Goal: Information Seeking & Learning: Learn about a topic

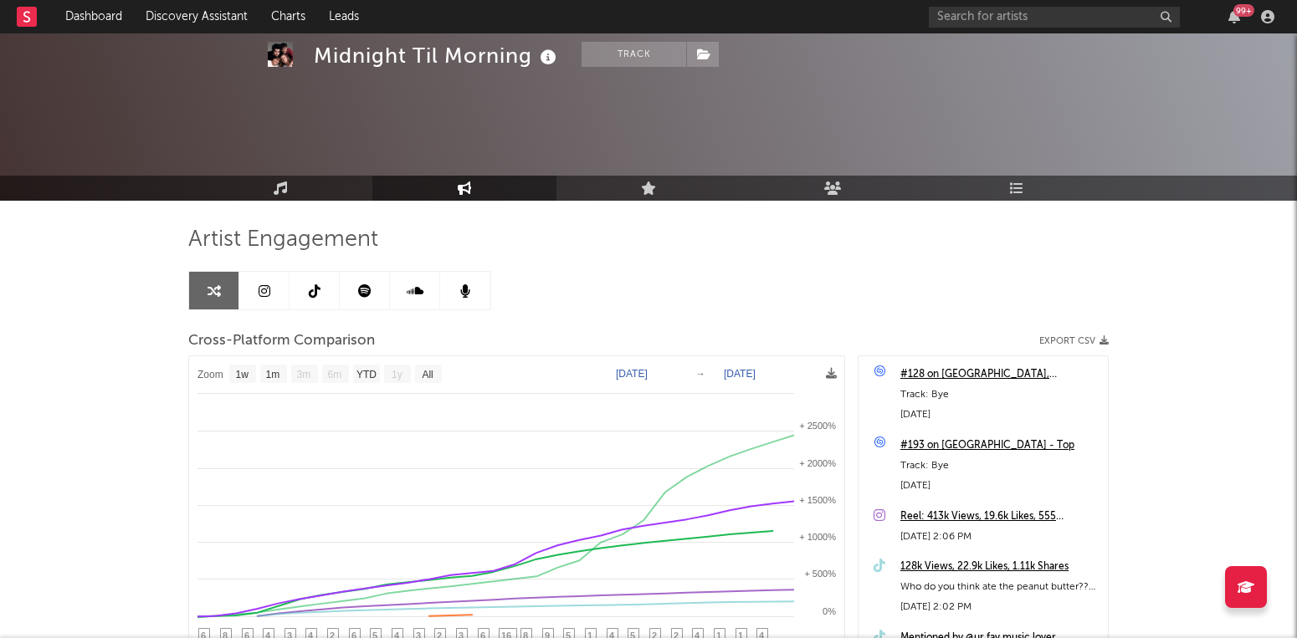
select select "1w"
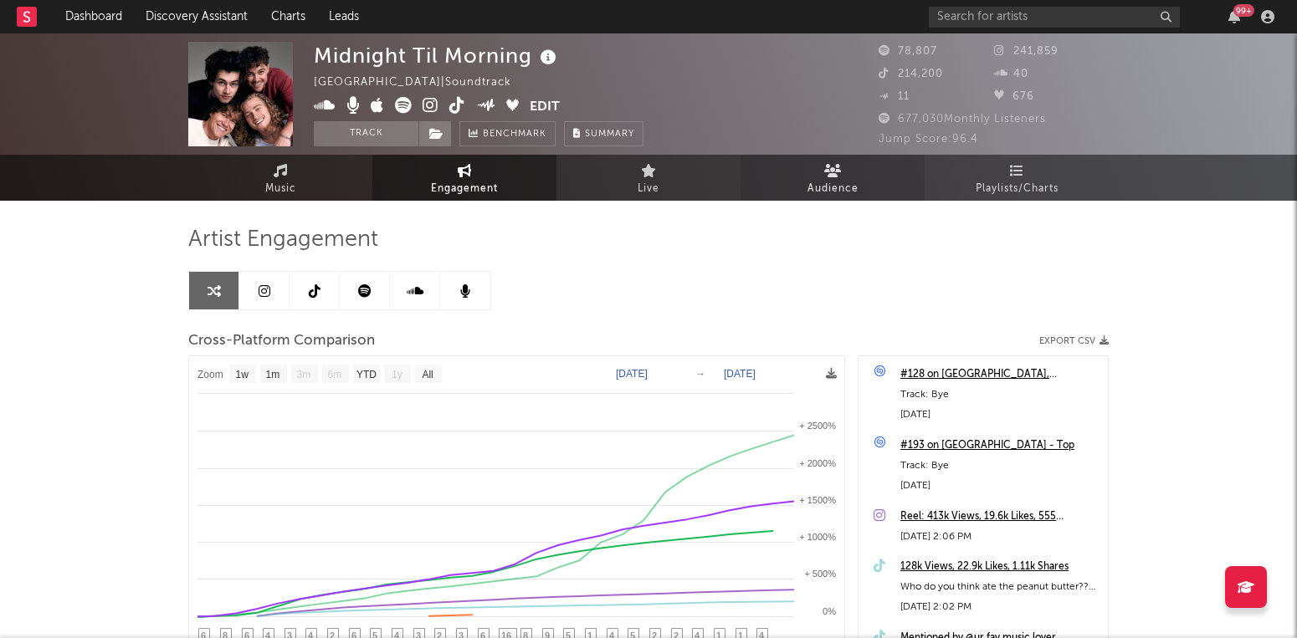
click at [832, 171] on icon at bounding box center [833, 170] width 18 height 13
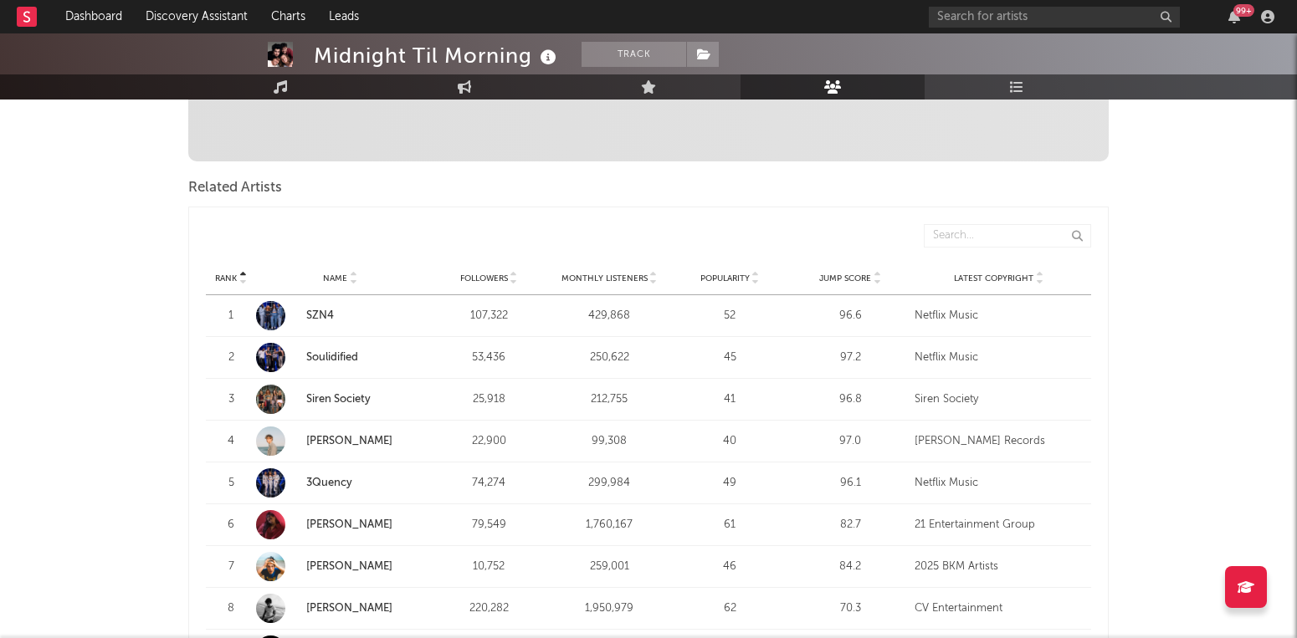
scroll to position [468, 0]
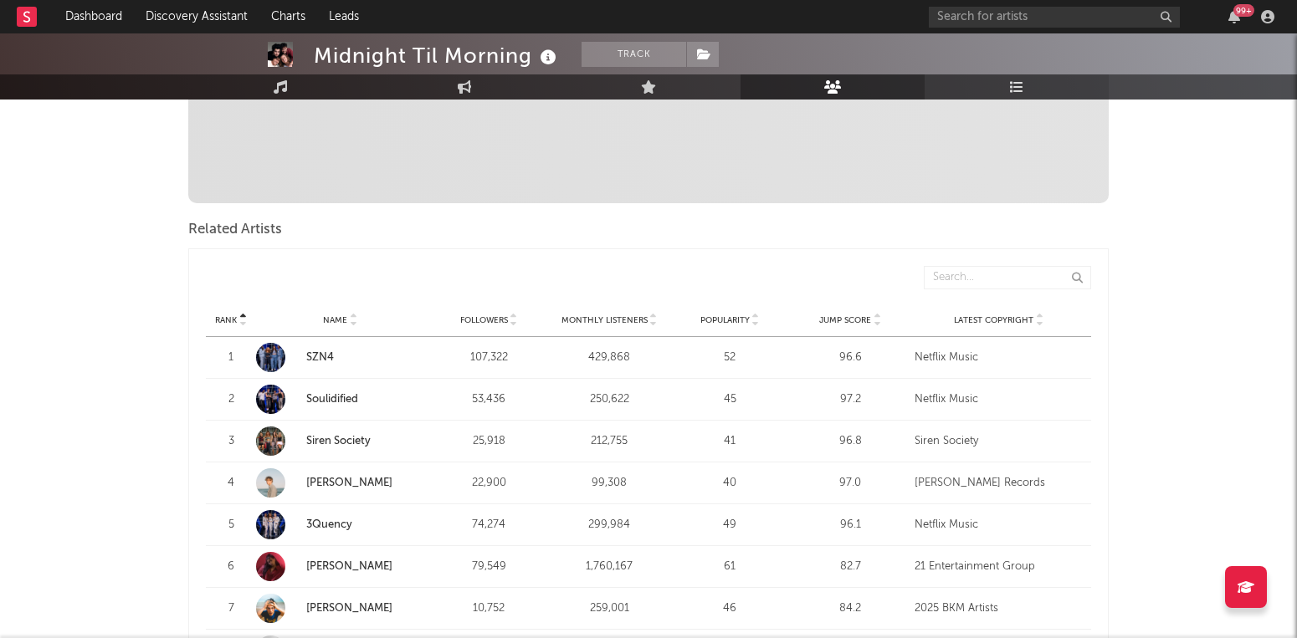
click at [979, 81] on link "Playlists/Charts" at bounding box center [1016, 86] width 184 height 25
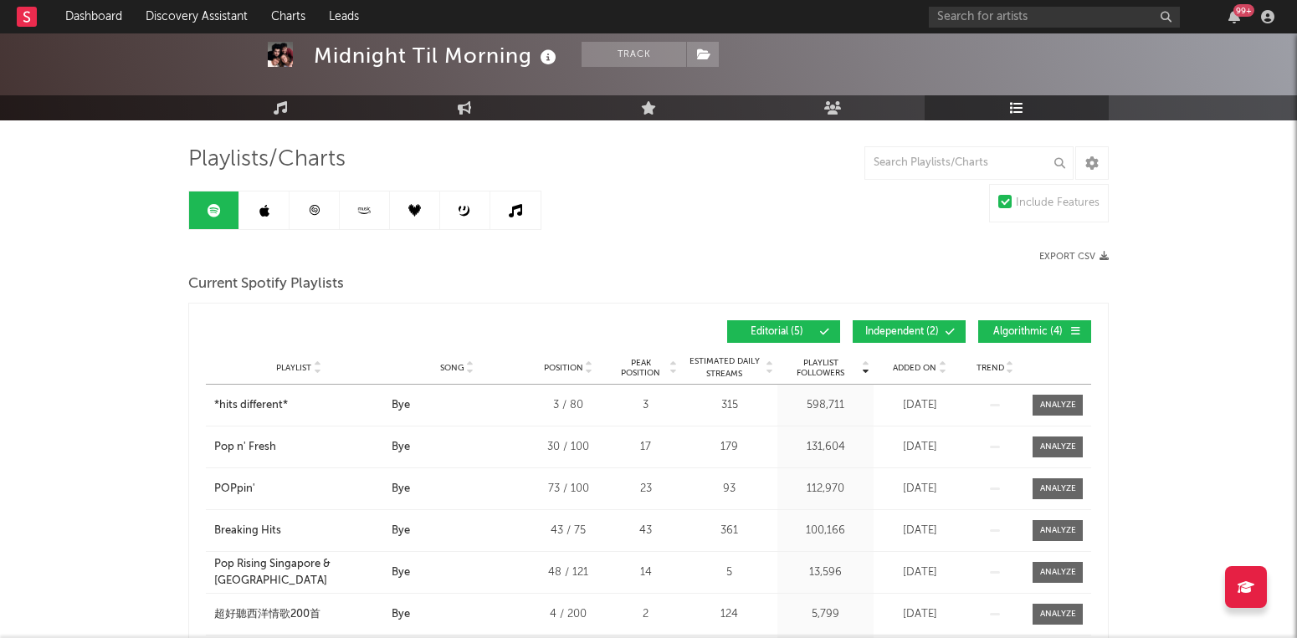
scroll to position [82, 0]
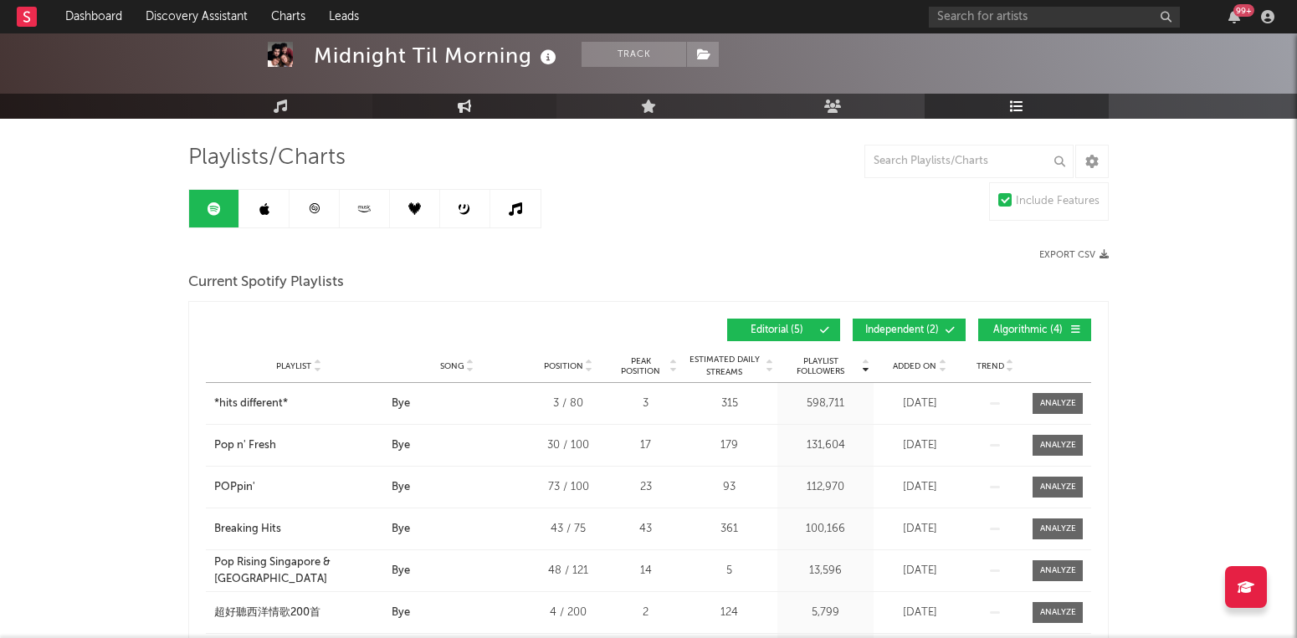
click at [468, 106] on icon at bounding box center [465, 106] width 14 height 13
select select "1w"
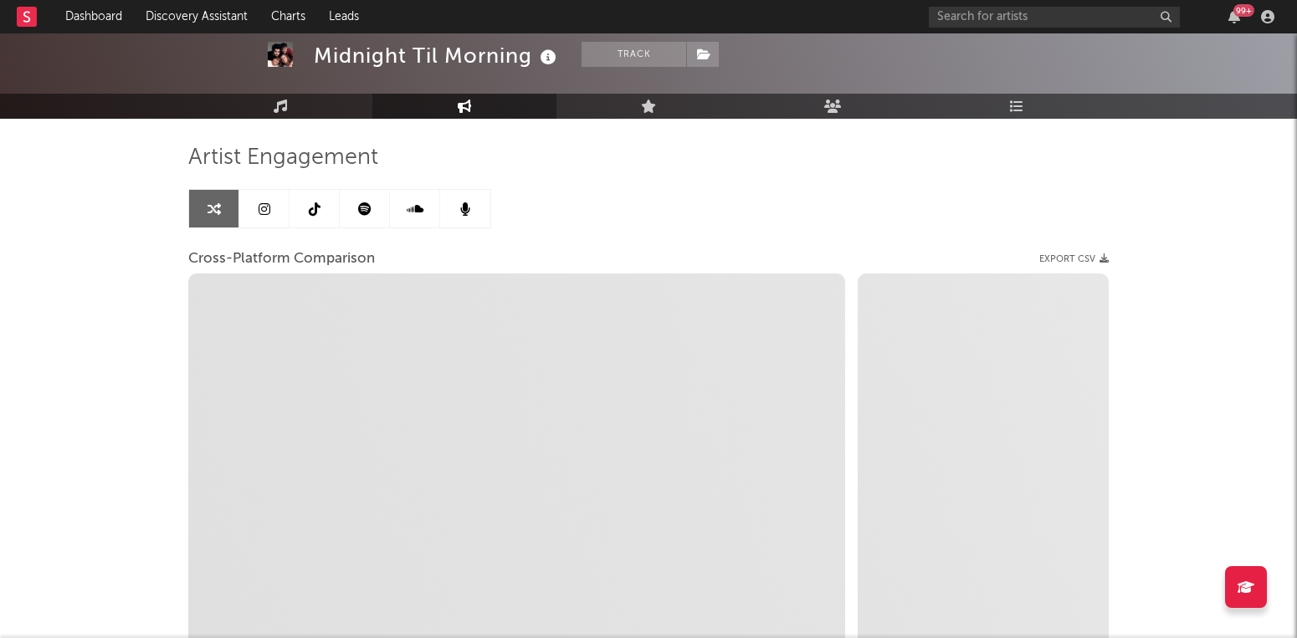
select select "1m"
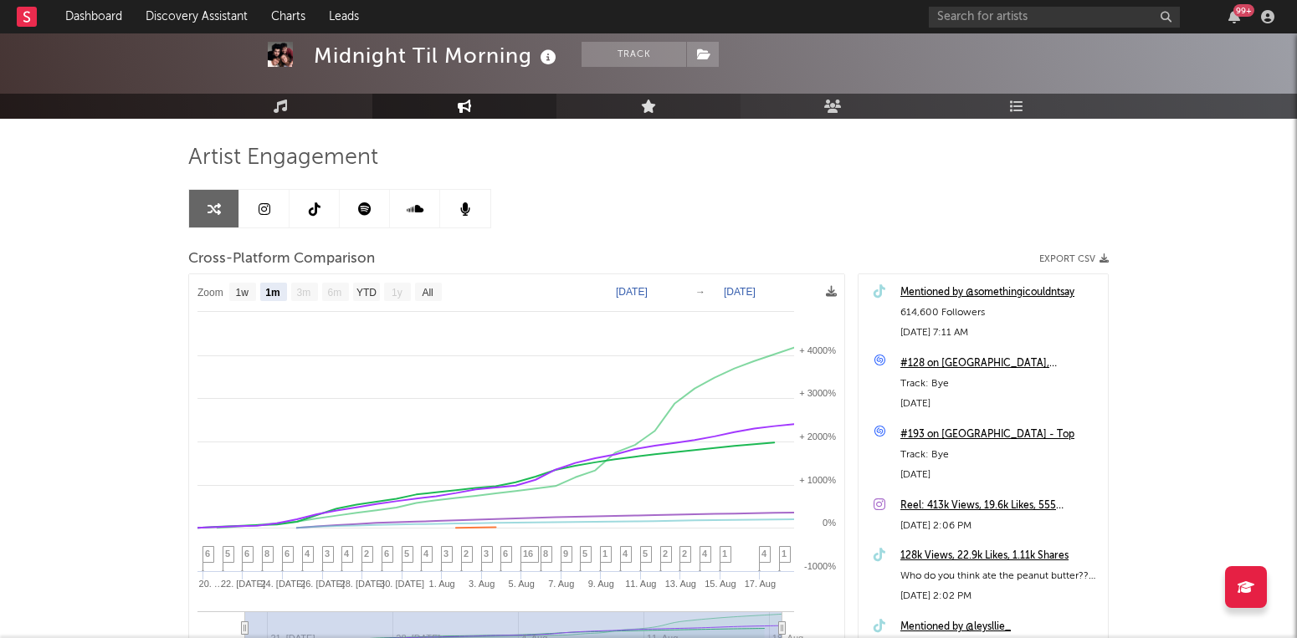
click at [645, 104] on icon at bounding box center [649, 106] width 16 height 13
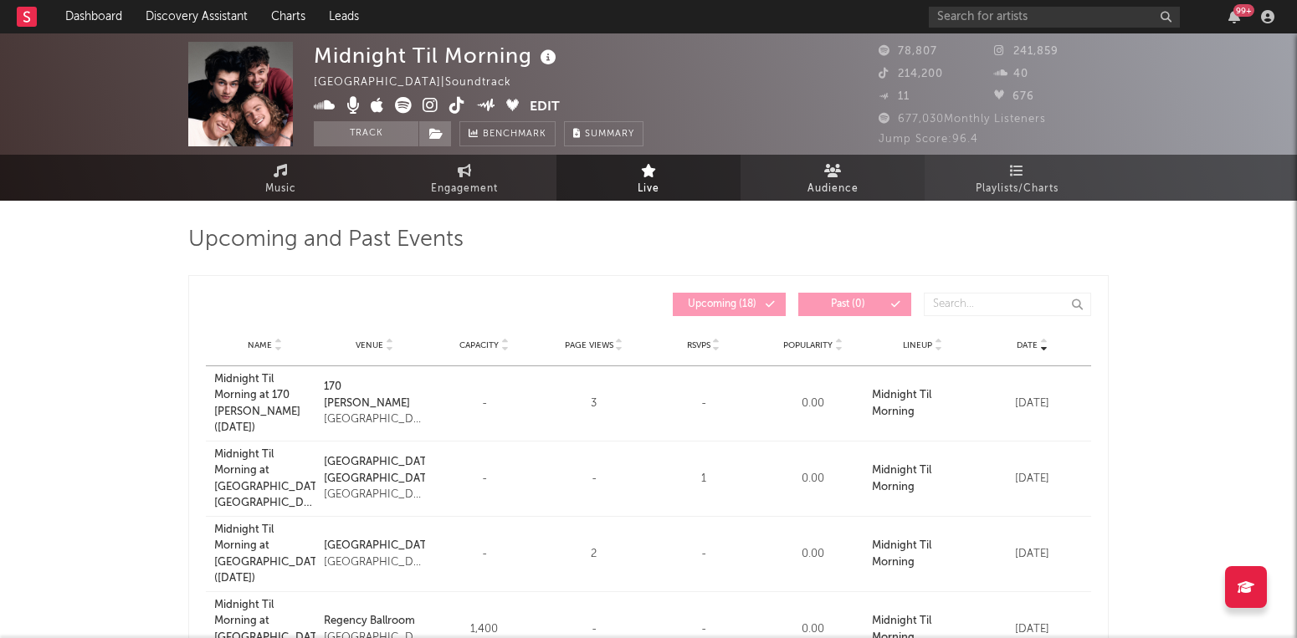
click at [832, 172] on icon at bounding box center [833, 170] width 18 height 13
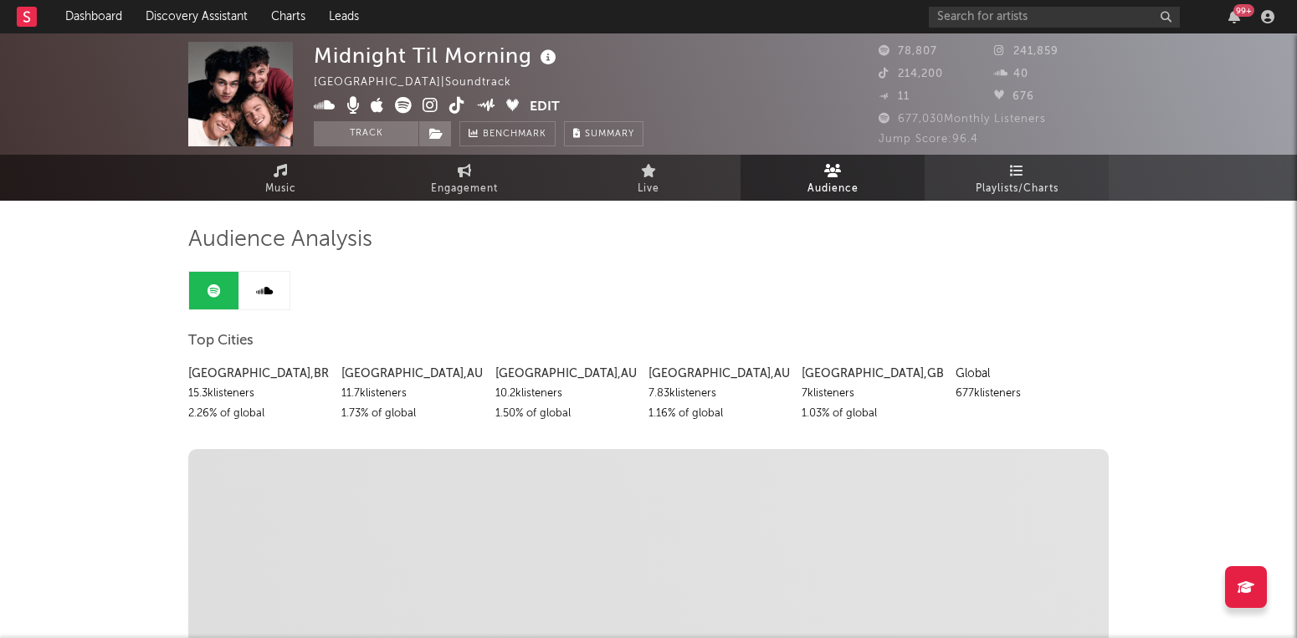
click at [995, 189] on span "Playlists/Charts" at bounding box center [1016, 189] width 83 height 20
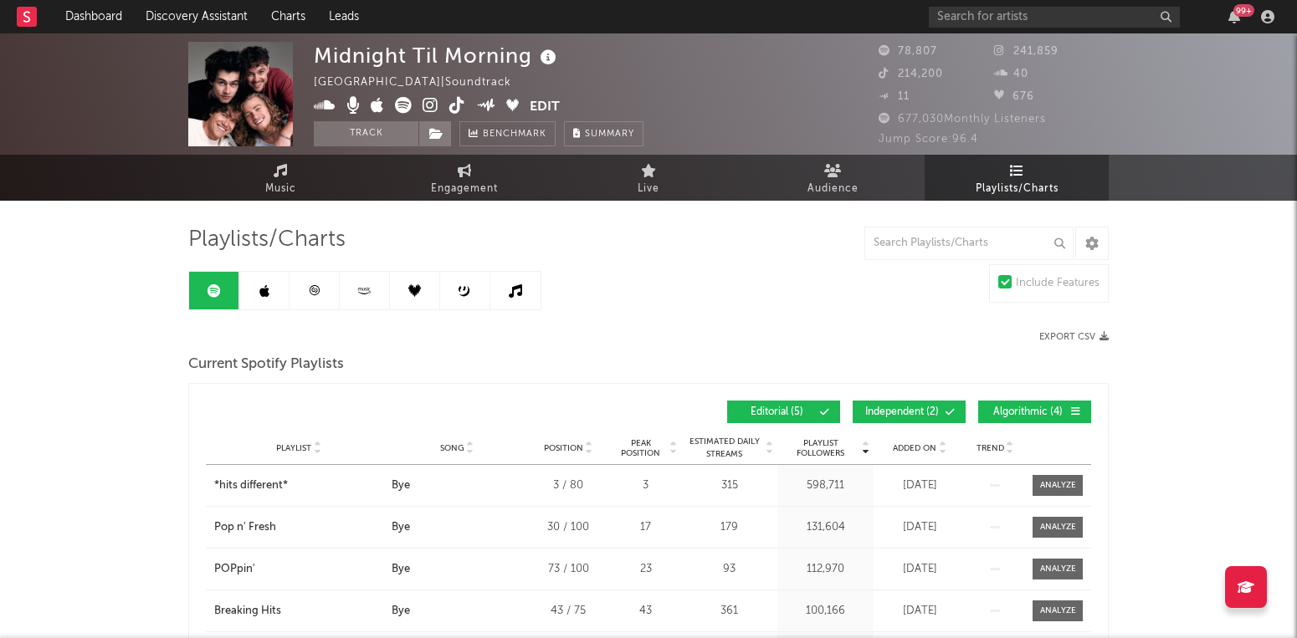
click at [453, 281] on link at bounding box center [465, 291] width 50 height 38
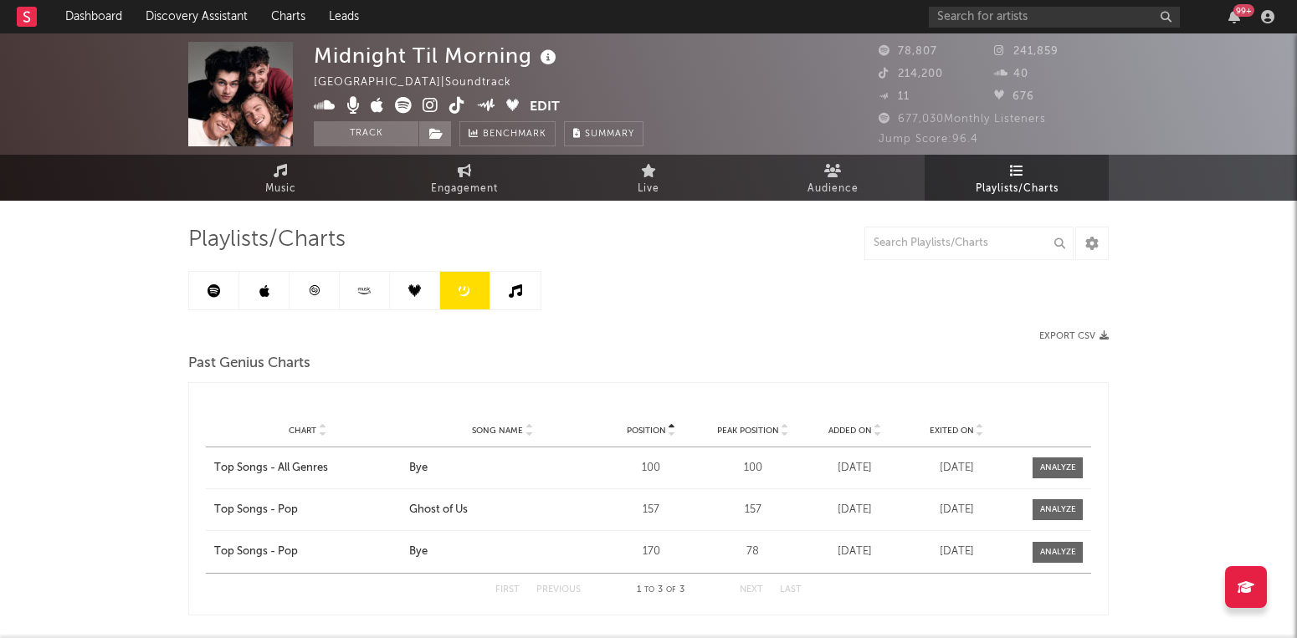
click at [510, 290] on icon at bounding box center [515, 290] width 13 height 13
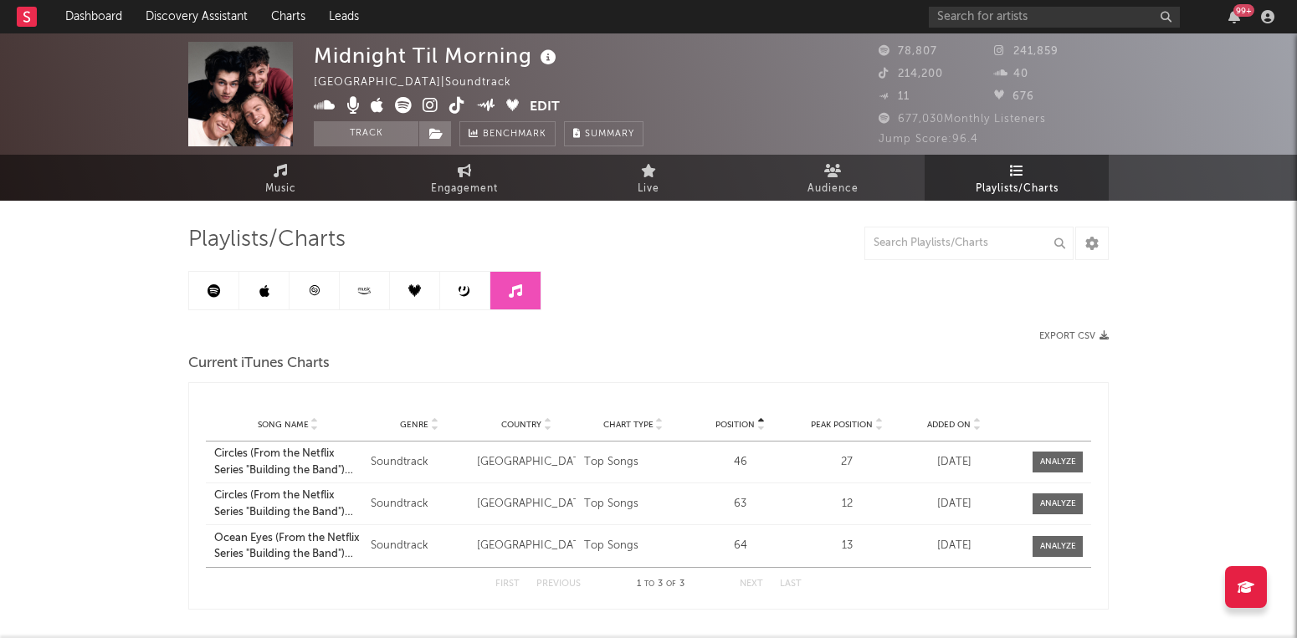
click at [377, 288] on link at bounding box center [365, 291] width 50 height 38
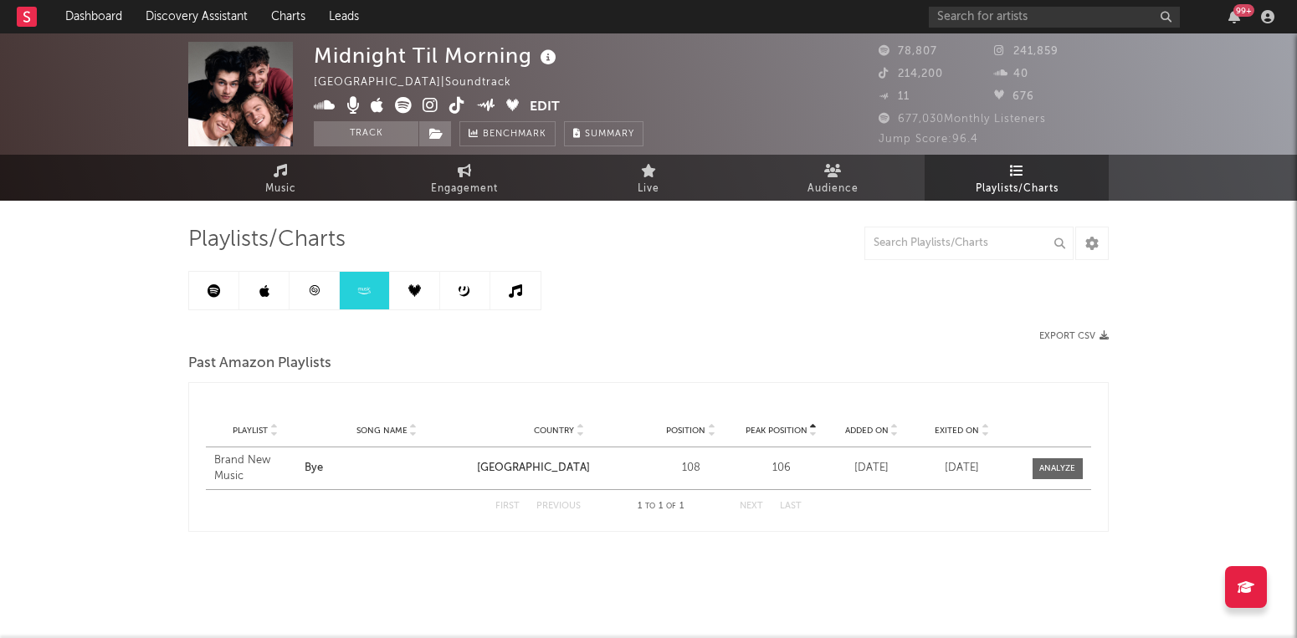
click at [331, 287] on link at bounding box center [314, 291] width 50 height 38
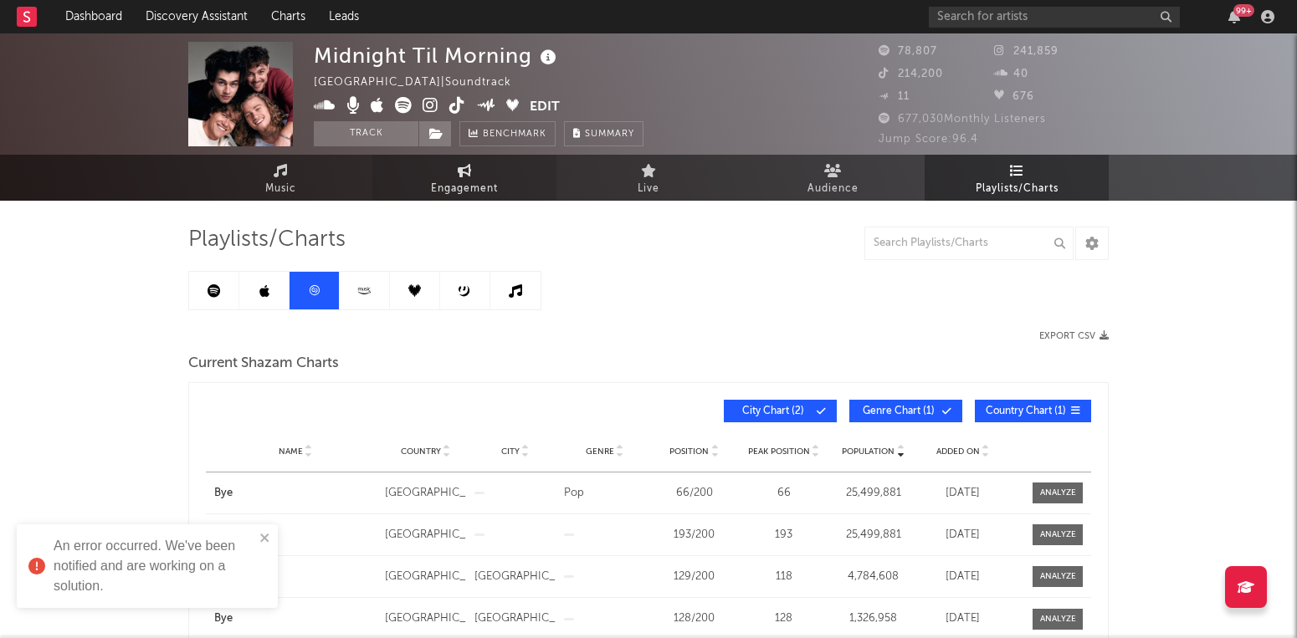
click at [473, 179] on span "Engagement" at bounding box center [464, 189] width 67 height 20
select select "1w"
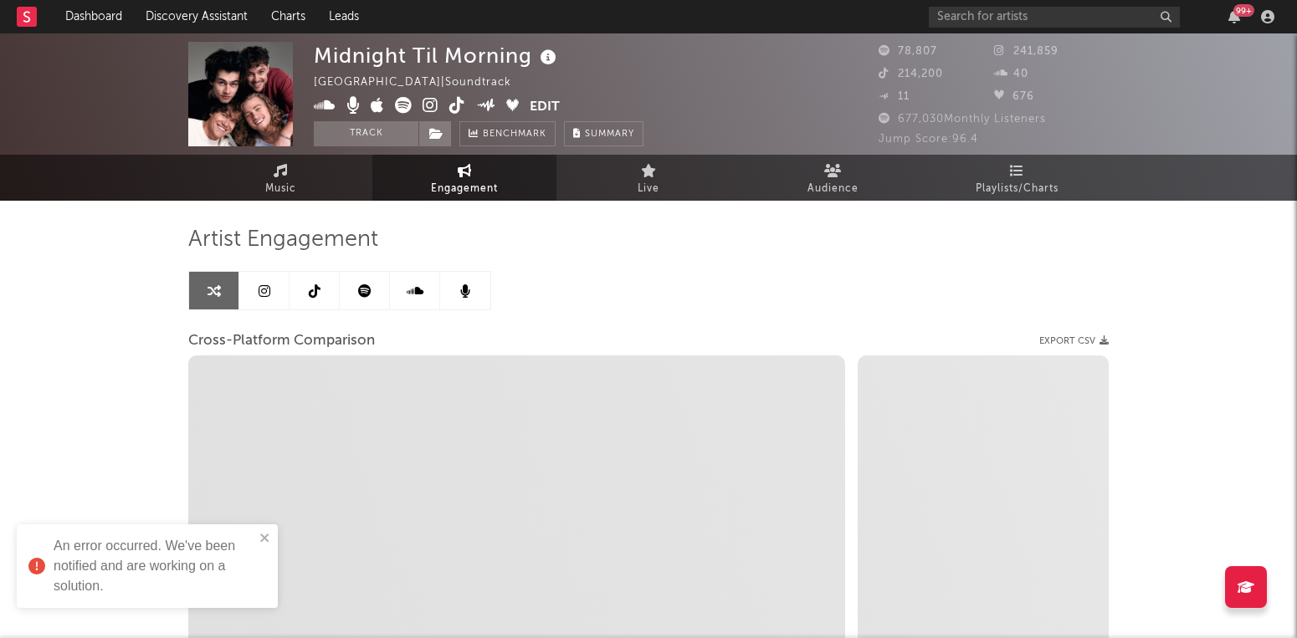
select select "1m"
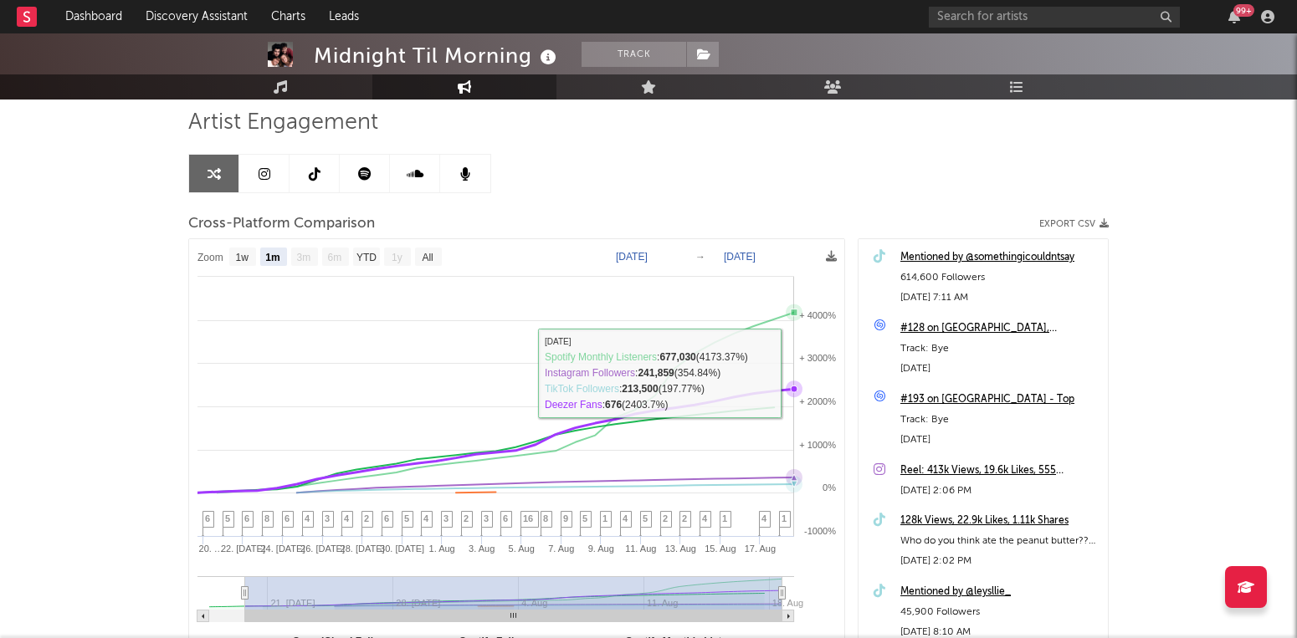
scroll to position [119, 0]
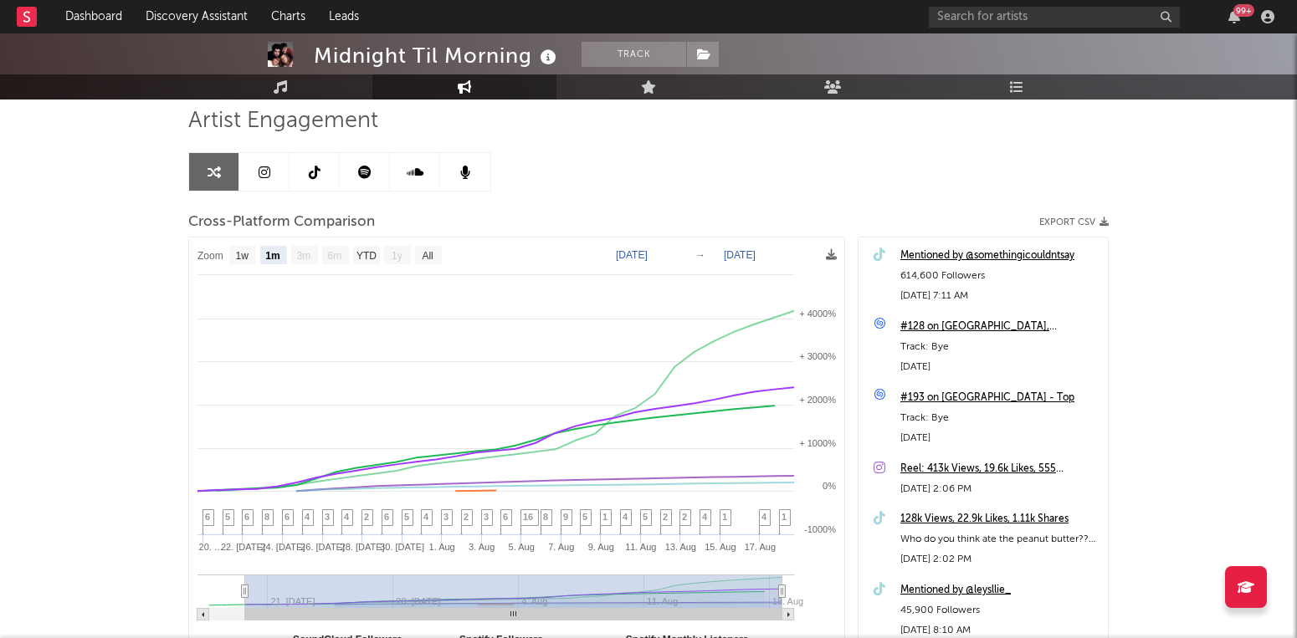
type input "[DATE]"
select select "All"
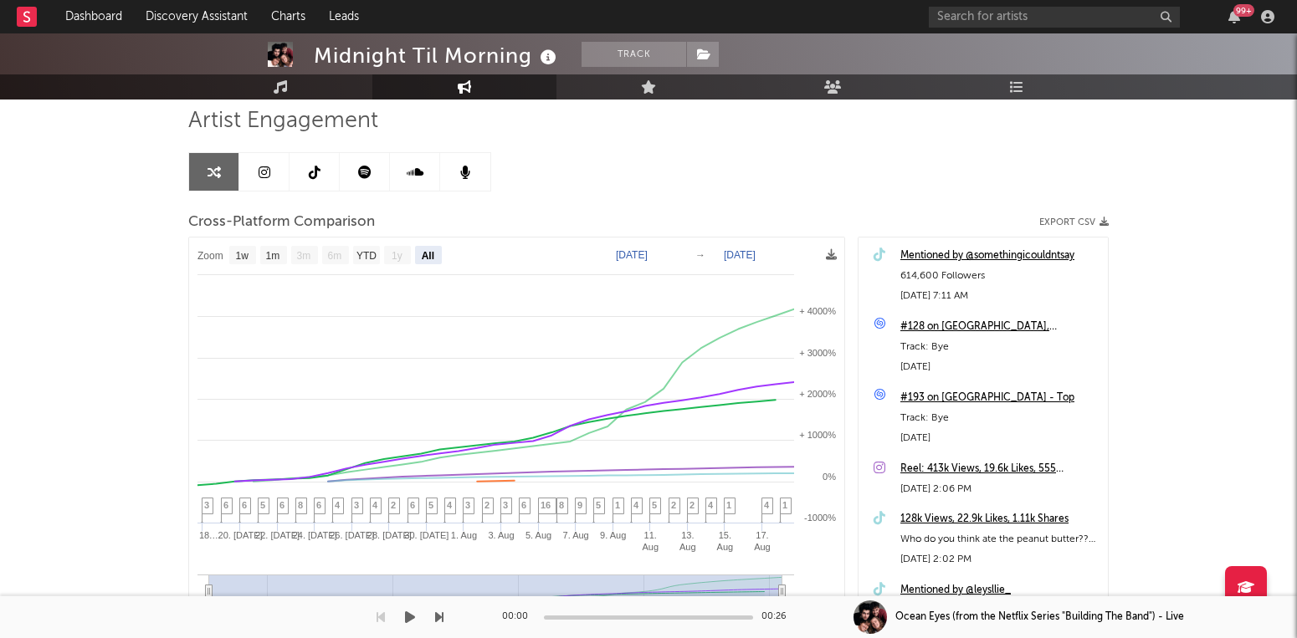
drag, startPoint x: 248, startPoint y: 595, endPoint x: 185, endPoint y: 599, distance: 62.9
select select "All"
